Goal: Task Accomplishment & Management: Use online tool/utility

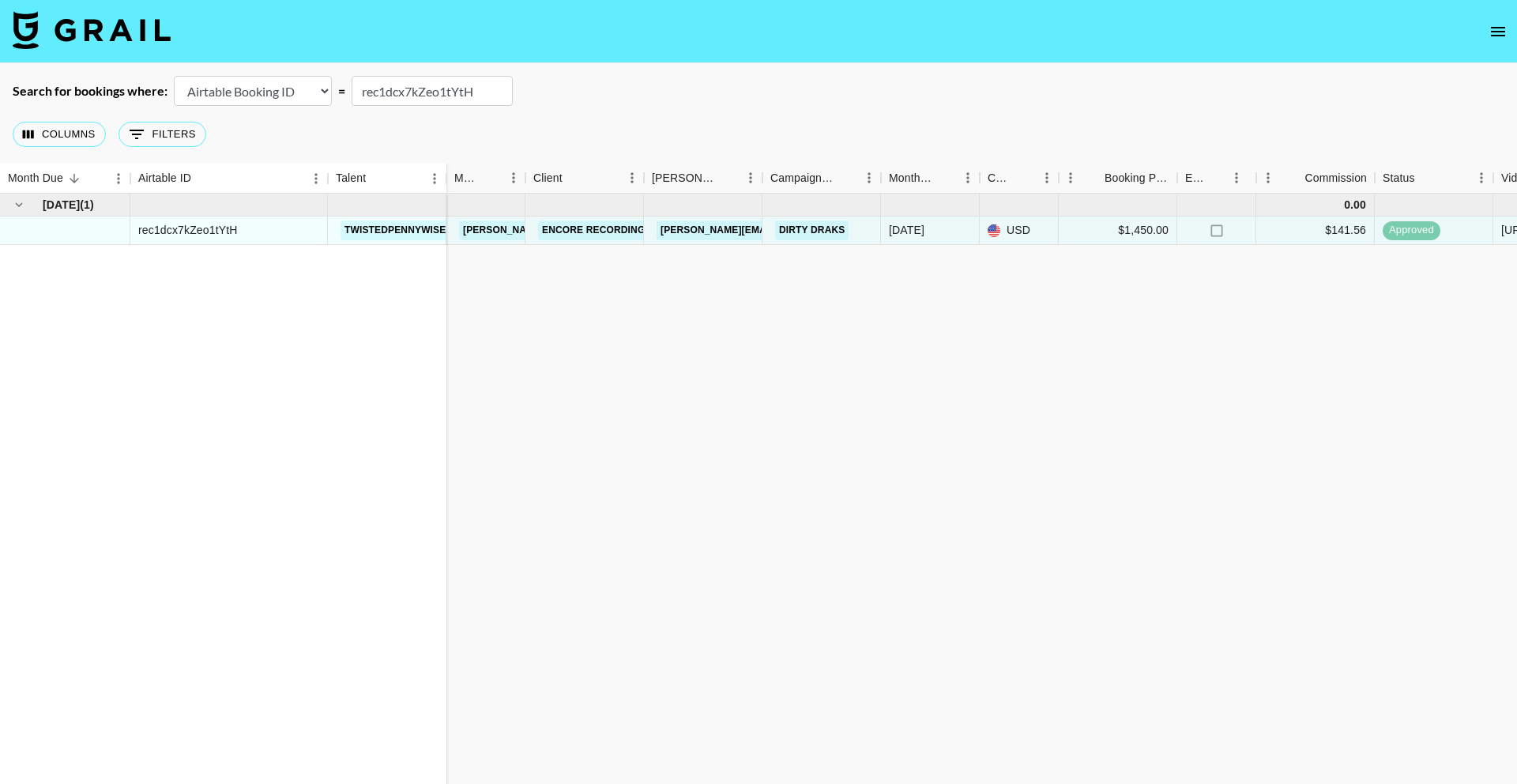
click at [422, 98] on input "rec1dcx7kZeo1tYtH" at bounding box center [432, 91] width 161 height 30
paste input "Jfdnda5bxSM8Li"
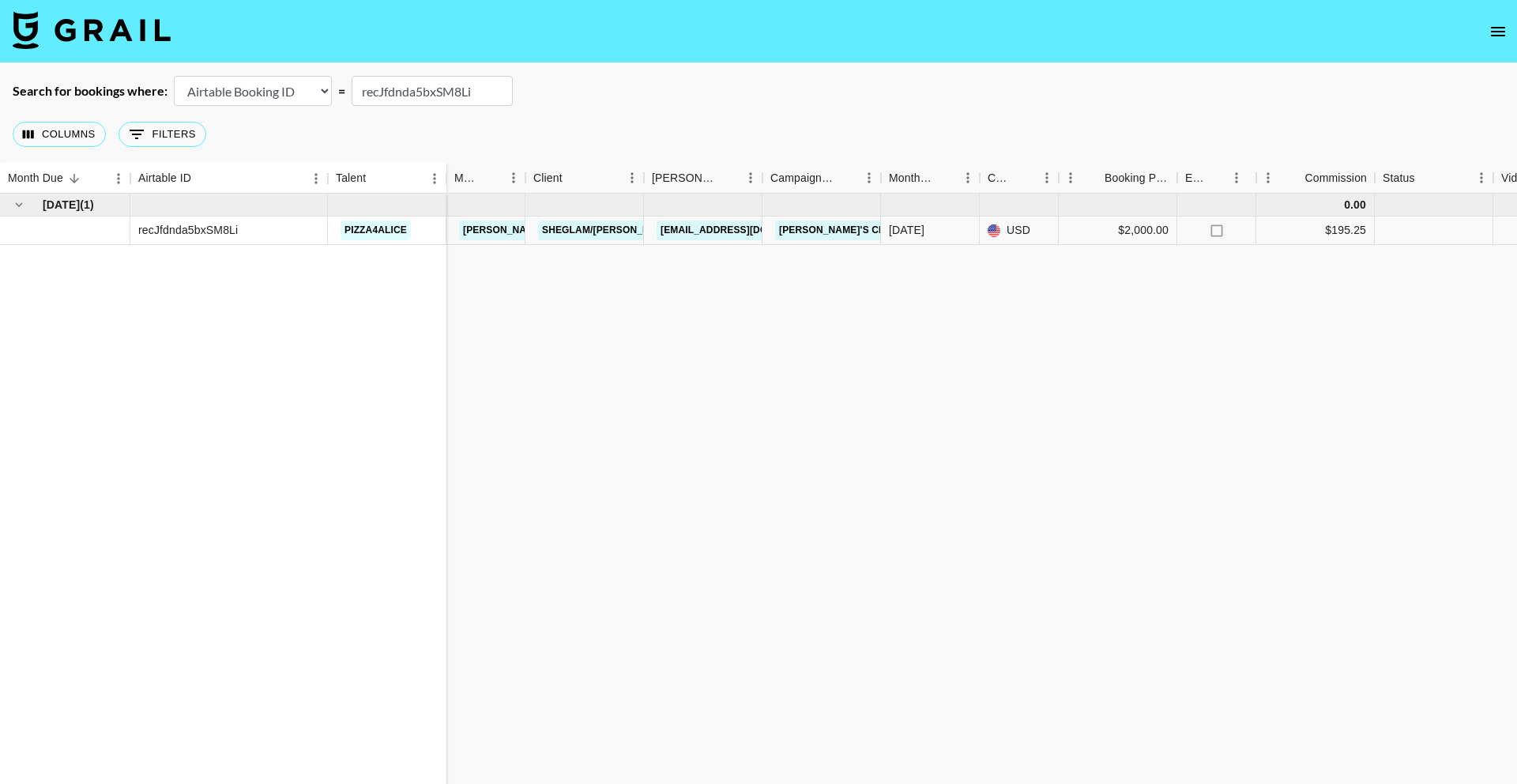
click at [774, 324] on div "[DATE] ( 1 ) recJfdnda5bxSM8Li pizza4alice 0.00 [PERSON_NAME][EMAIL_ADDRESS][DO…" at bounding box center [1311, 497] width 2623 height 608
click at [414, 92] on input "recJfdnda5bxSM8Li" at bounding box center [432, 91] width 161 height 30
paste input "G5fXqjDO8PuJbs"
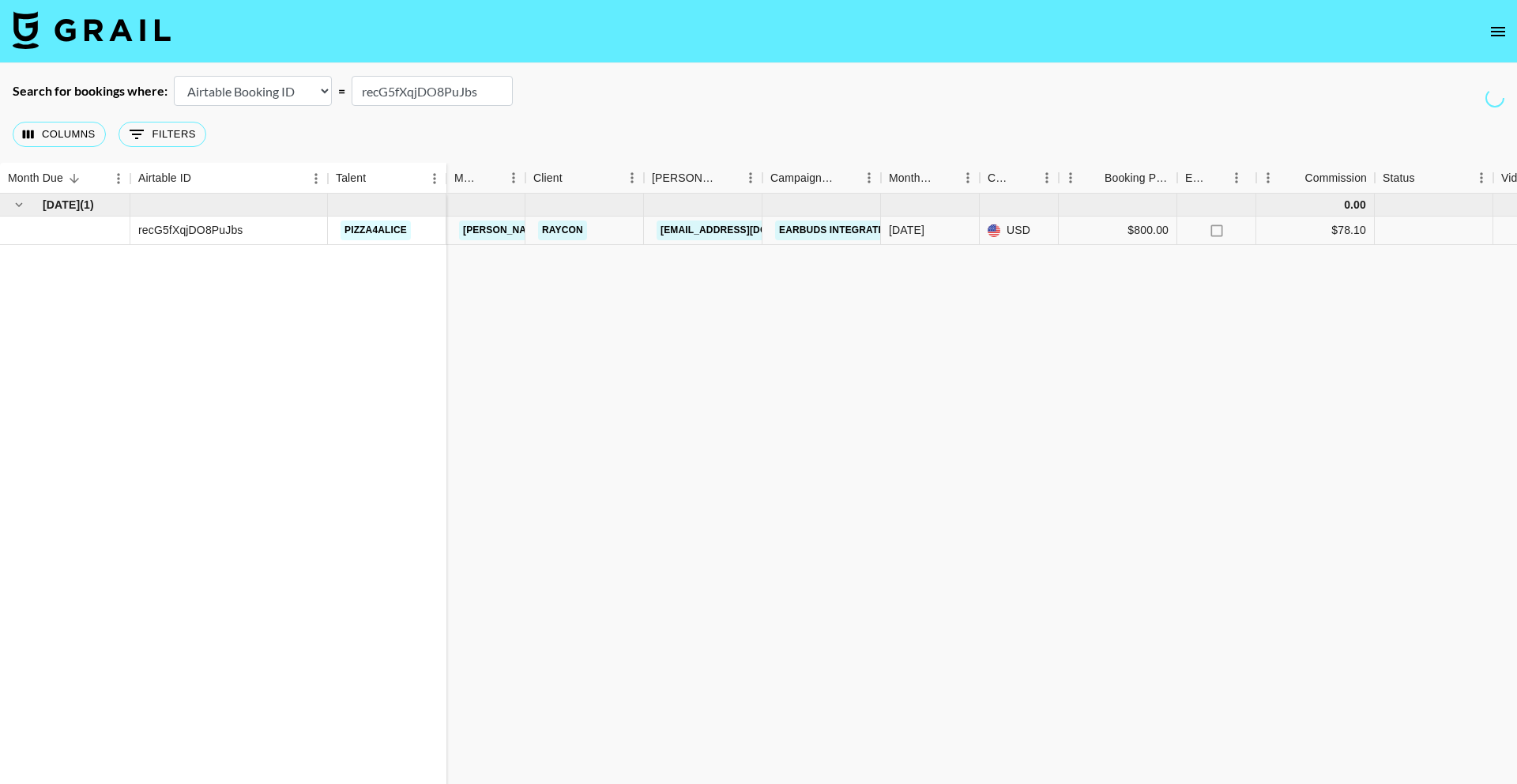
click at [430, 87] on input "recG5fXqjDO8PuJbs" at bounding box center [432, 91] width 161 height 30
paste input "Jfdnda5bxSM8Li"
type input "recJfdnda5bxSM8Li"
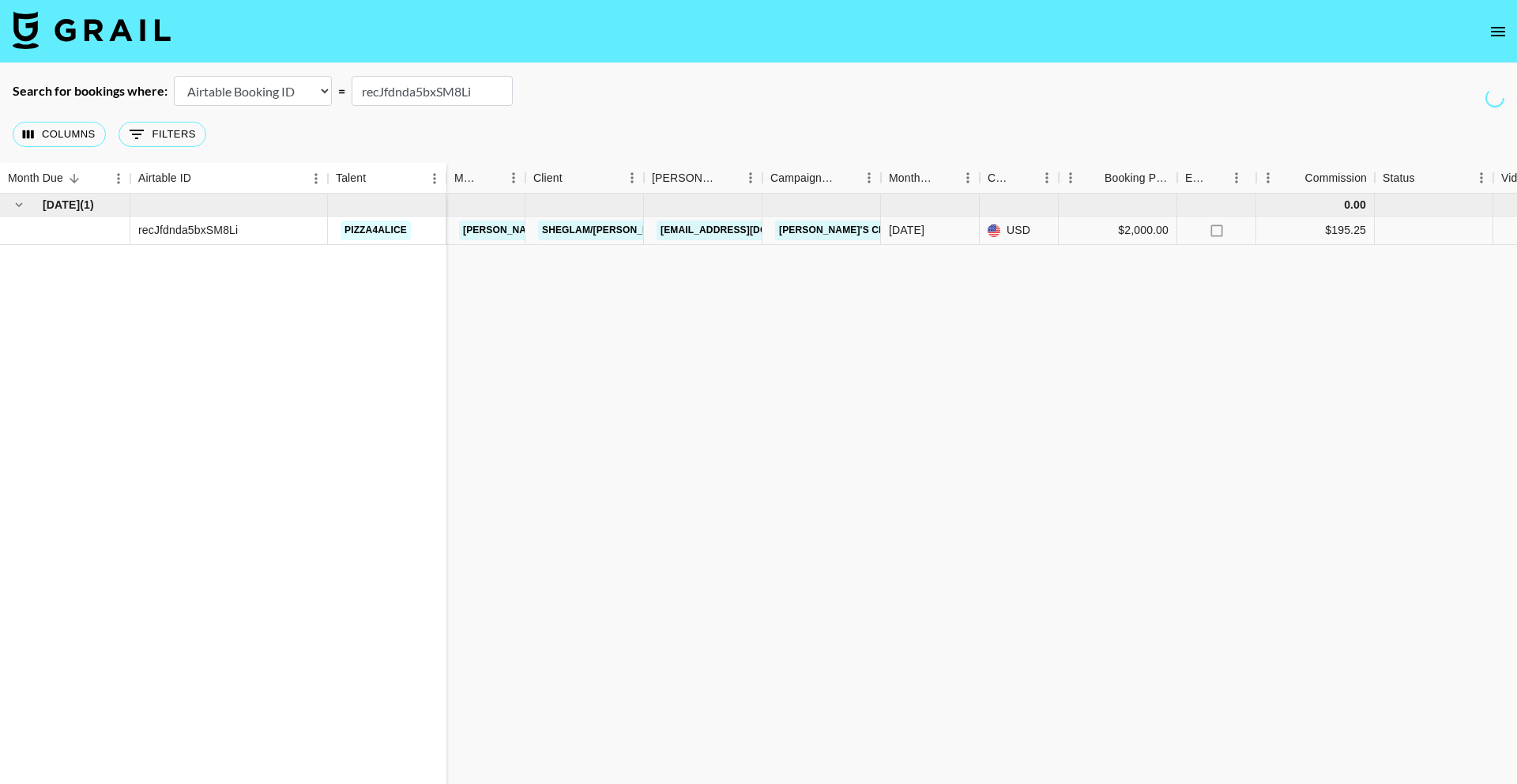
click at [1036, 345] on div "Jul '25 ( 1 ) recJfdnda5bxSM8Li pizza4alice 0.00 ollie@grail-talent.com SHEGLAM…" at bounding box center [1311, 497] width 2623 height 608
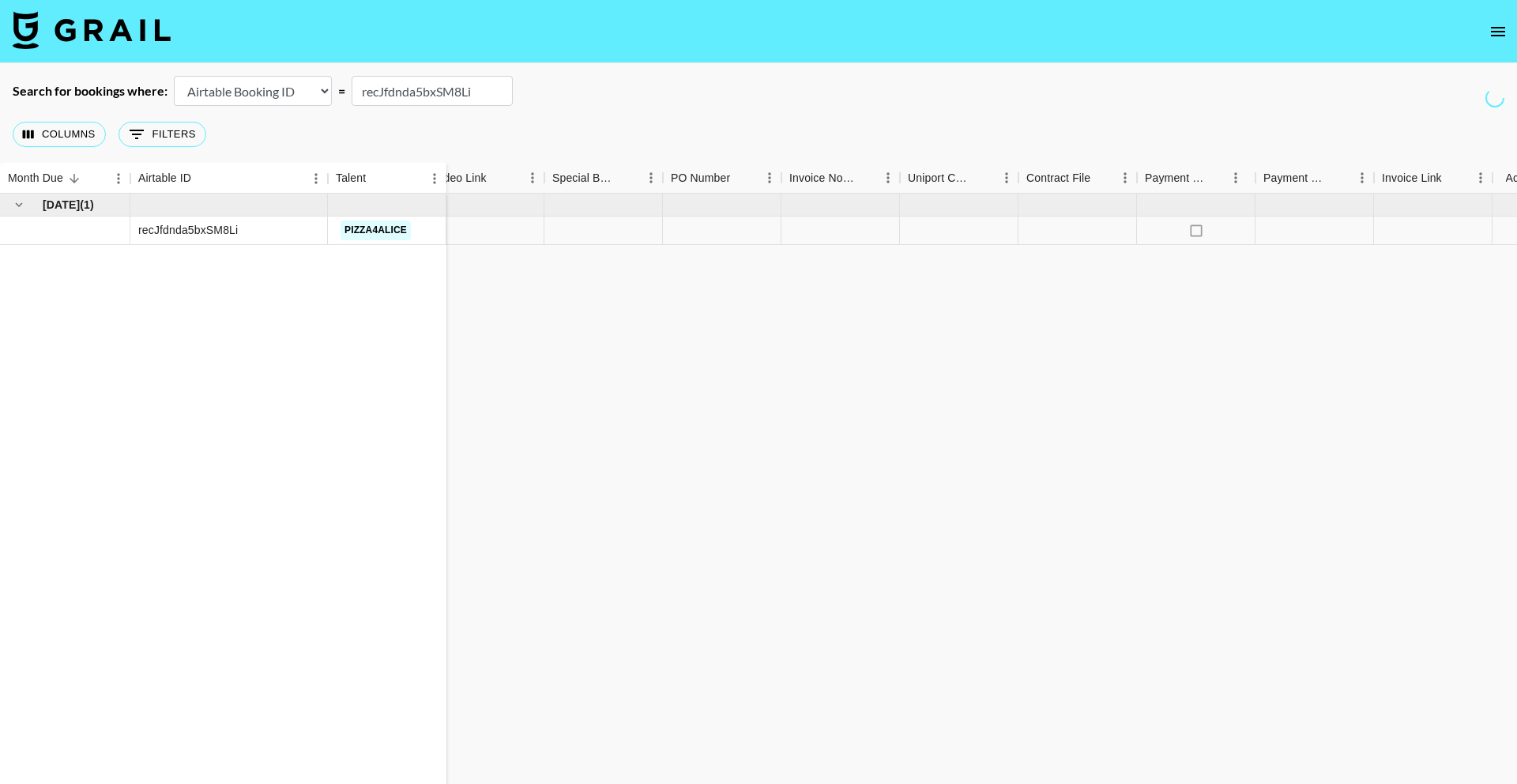
scroll to position [0, 1106]
click at [1484, 229] on icon "select merge strategy" at bounding box center [1486, 230] width 3 height 13
click at [1457, 262] on li "Confirm" at bounding box center [1466, 265] width 103 height 29
click at [1141, 346] on div "Jul '25 ( 1 ) recJfdnda5bxSM8Li pizza4alice 0.00 ollie@grail-talent.com SHEGLAM…" at bounding box center [205, 497] width 2623 height 608
